Goal: Information Seeking & Learning: Learn about a topic

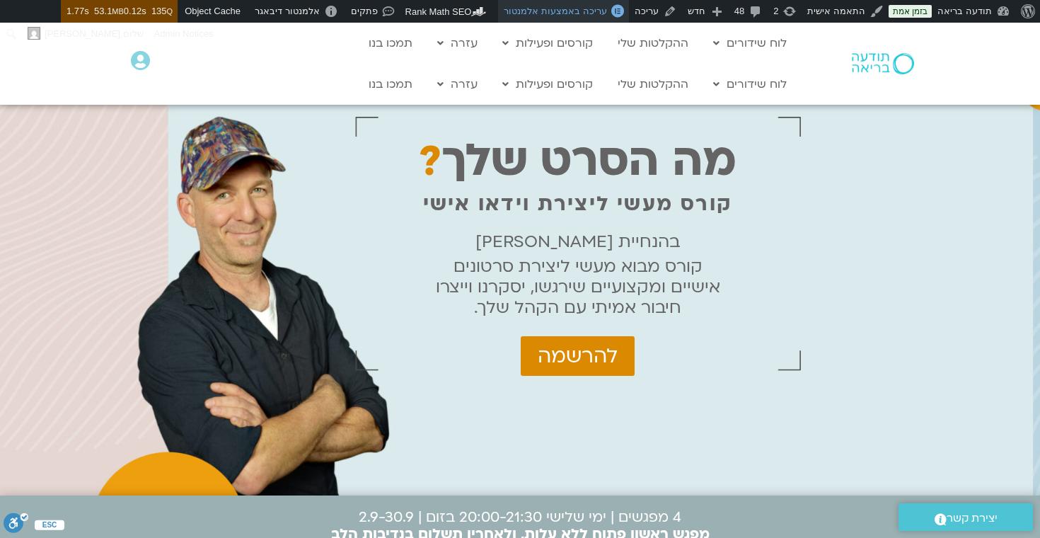
click at [562, 12] on span "עריכה באמצעות אלמנטור" at bounding box center [555, 11] width 103 height 11
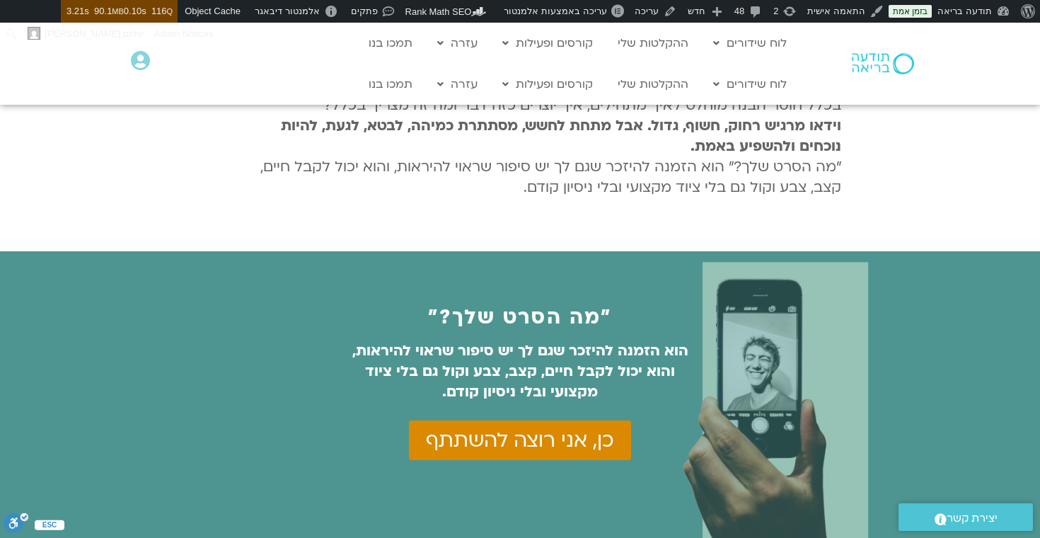
scroll to position [680, 0]
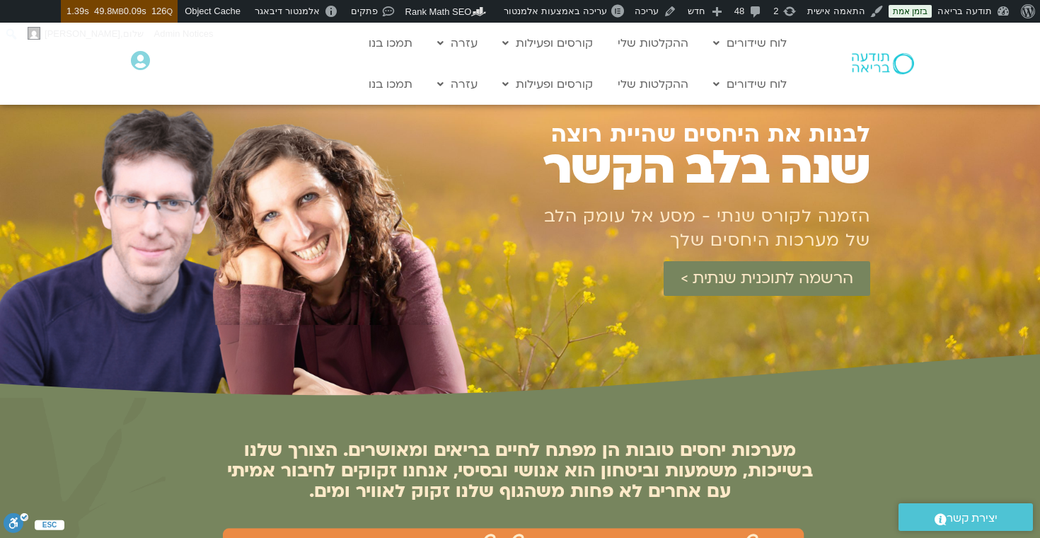
click at [541, 334] on div at bounding box center [673, 349] width 396 height 64
click at [583, 298] on div "הרשמה לתוכנית שנתית >" at bounding box center [673, 289] width 396 height 56
